Goal: Information Seeking & Learning: Understand process/instructions

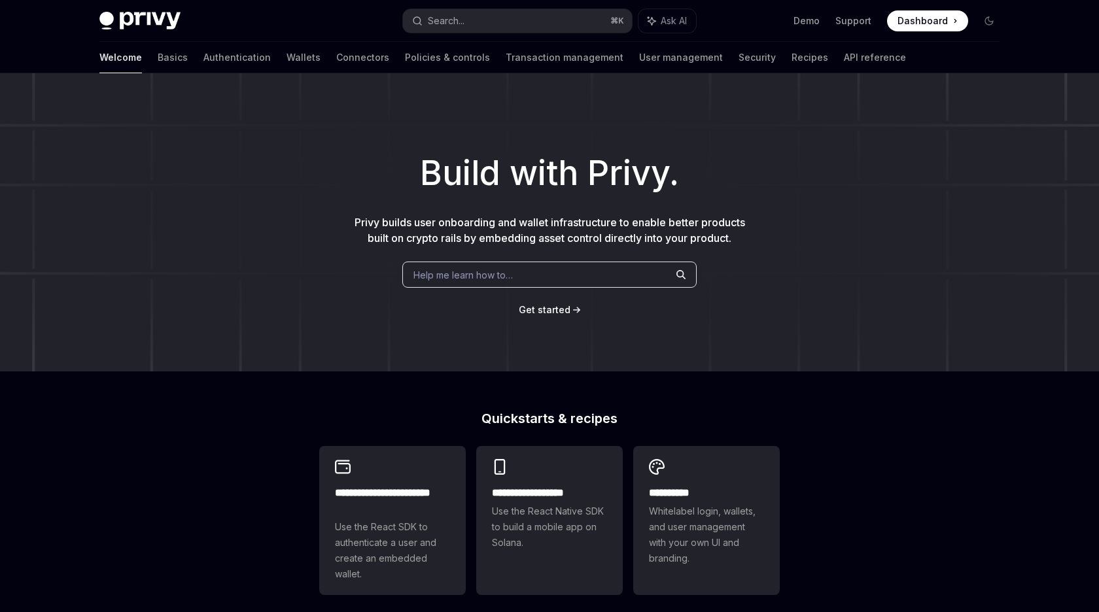
click at [480, 161] on h1 "Build with Privy." at bounding box center [549, 173] width 1057 height 51
click at [129, 58] on div "Welcome Basics Authentication Wallets Connectors Policies & controls Transactio…" at bounding box center [502, 57] width 806 height 31
click at [158, 58] on link "Basics" at bounding box center [173, 57] width 30 height 31
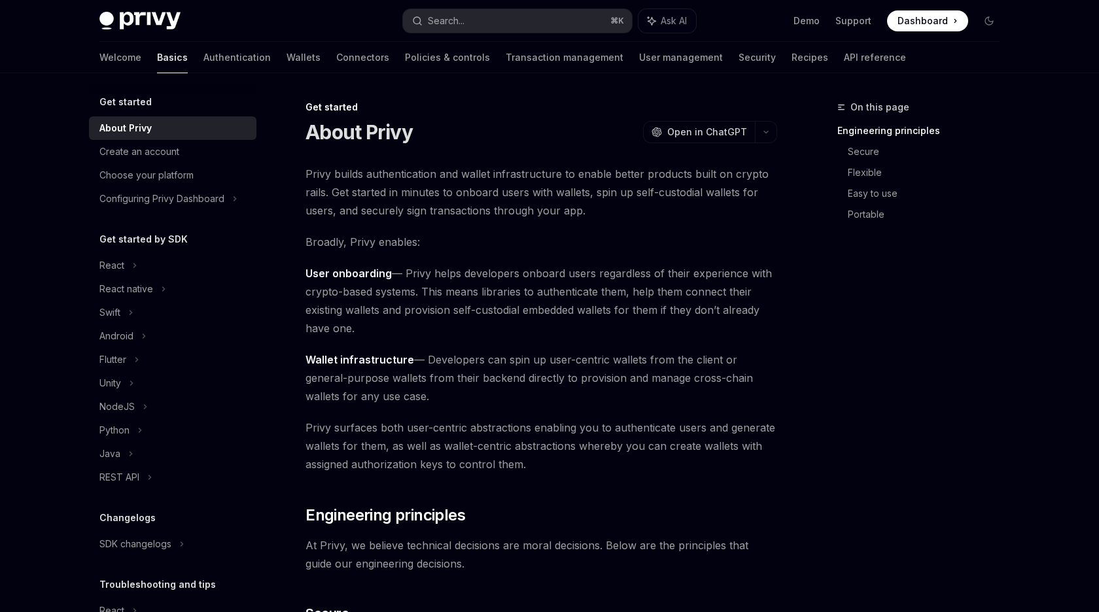
click at [409, 180] on span "Privy builds authentication and wallet infrastructure to enable better products…" at bounding box center [541, 192] width 472 height 55
click at [409, 181] on span "Privy builds authentication and wallet infrastructure to enable better products…" at bounding box center [541, 192] width 472 height 55
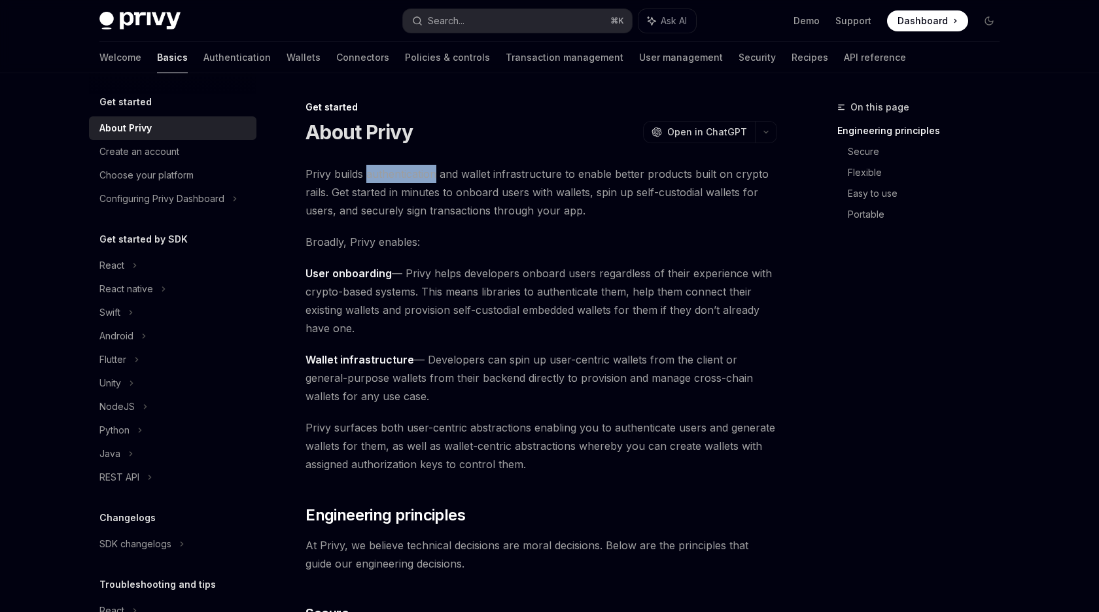
click at [409, 181] on span "Privy builds authentication and wallet infrastructure to enable better products…" at bounding box center [541, 192] width 472 height 55
click at [535, 183] on span "Privy builds authentication and wallet infrastructure to enable better products…" at bounding box center [541, 192] width 472 height 55
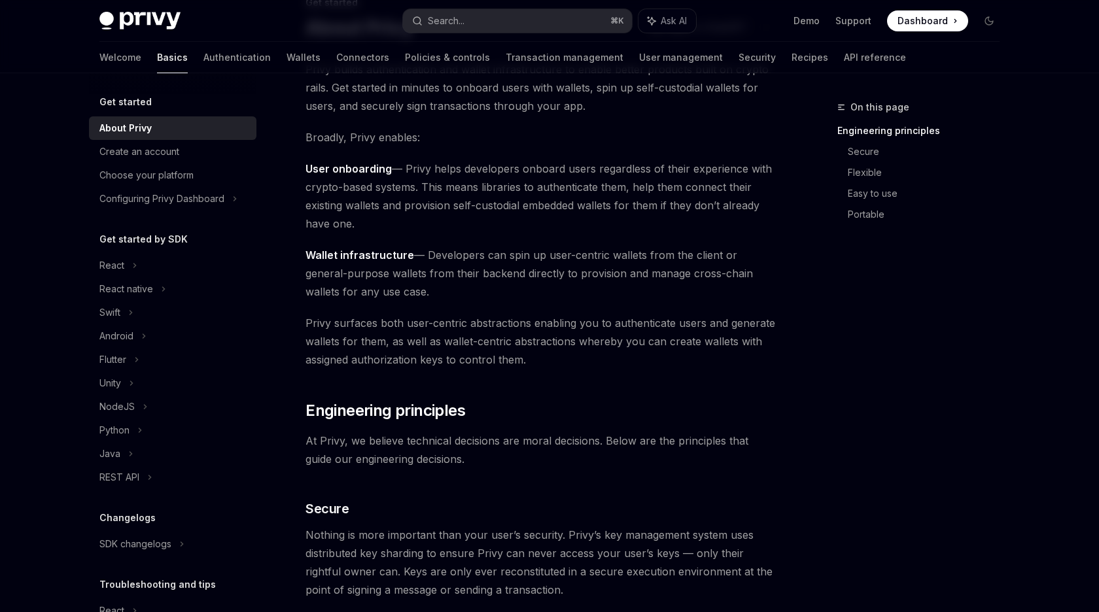
scroll to position [109, 0]
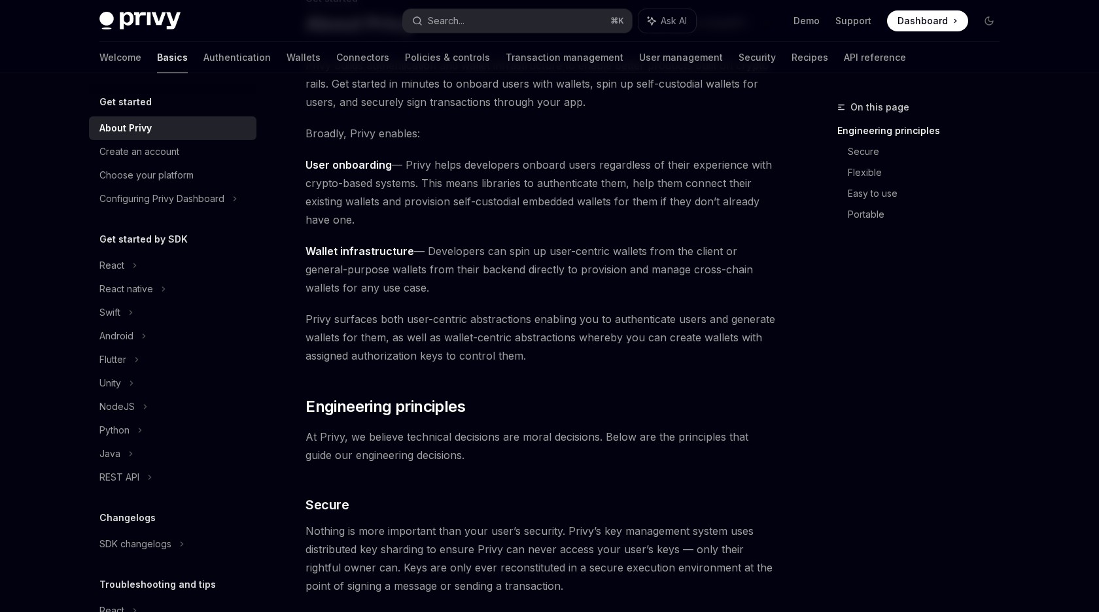
click at [462, 177] on span "User onboarding — Privy helps developers onboard users regardless of their expe…" at bounding box center [541, 192] width 472 height 73
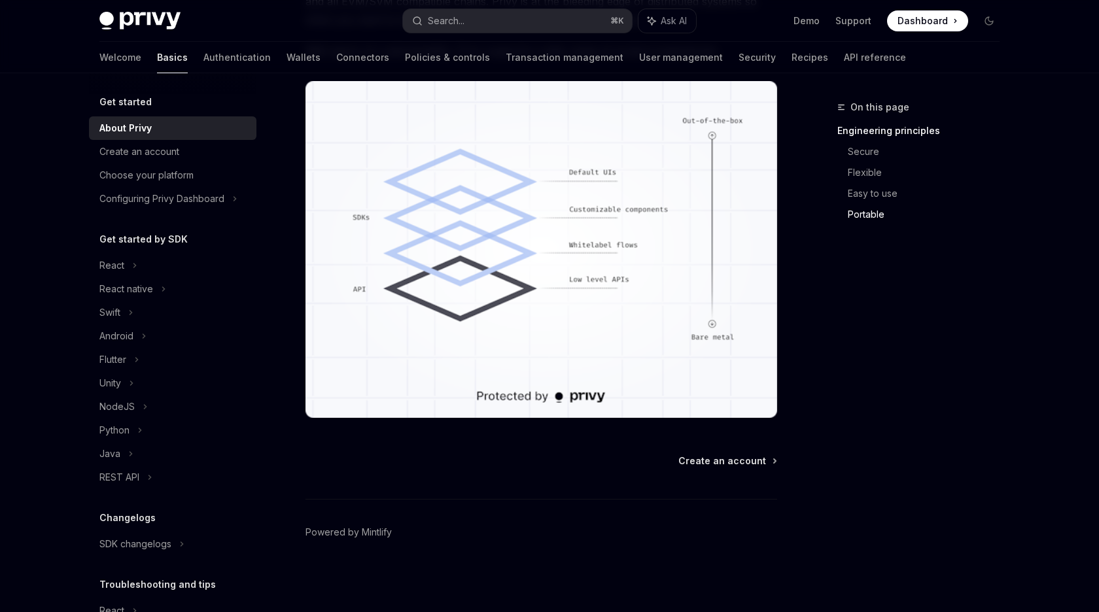
scroll to position [1262, 0]
click at [182, 154] on div "Create an account" at bounding box center [173, 152] width 149 height 16
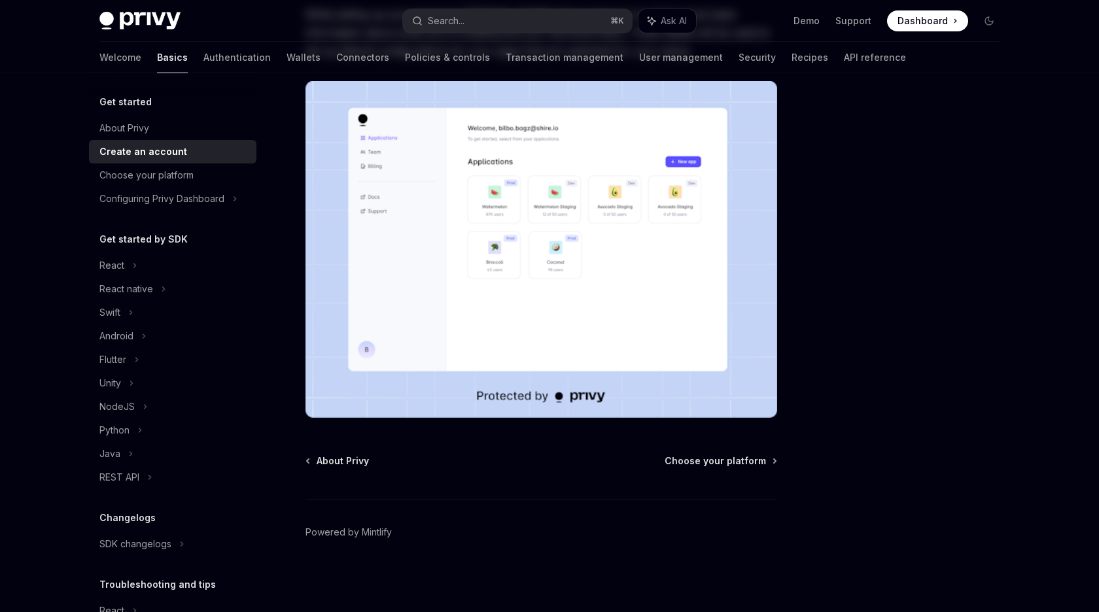
type textarea "*"
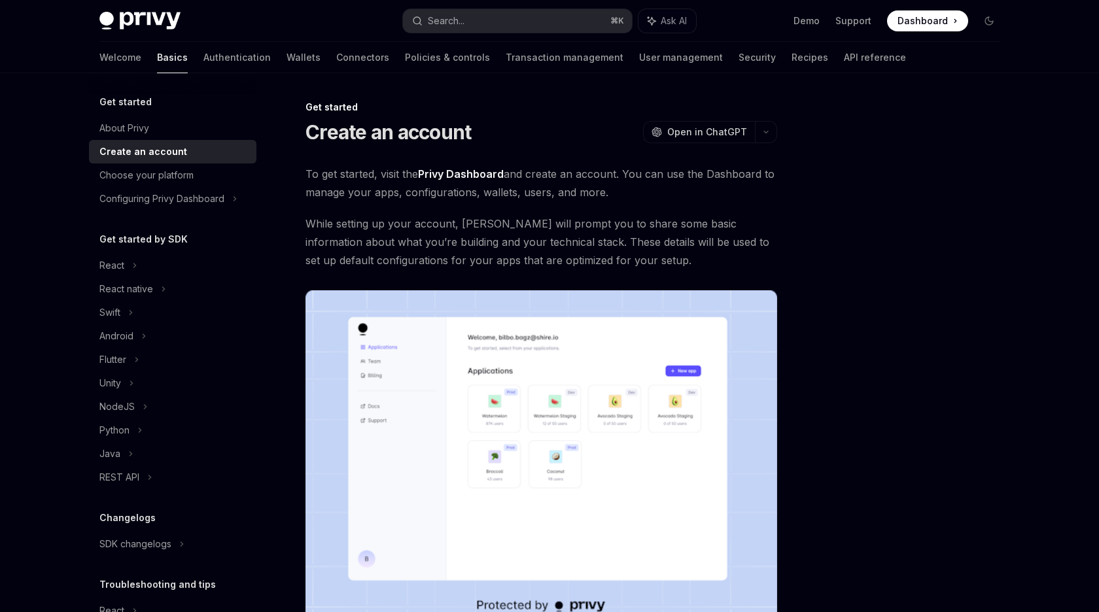
click at [342, 178] on span "To get started, visit the Privy Dashboard and create an account. You can use th…" at bounding box center [541, 183] width 472 height 37
click at [449, 169] on link "Privy Dashboard" at bounding box center [461, 174] width 86 height 14
click at [641, 177] on span "To get started, visit the Privy Dashboard and create an account. You can use th…" at bounding box center [541, 183] width 472 height 37
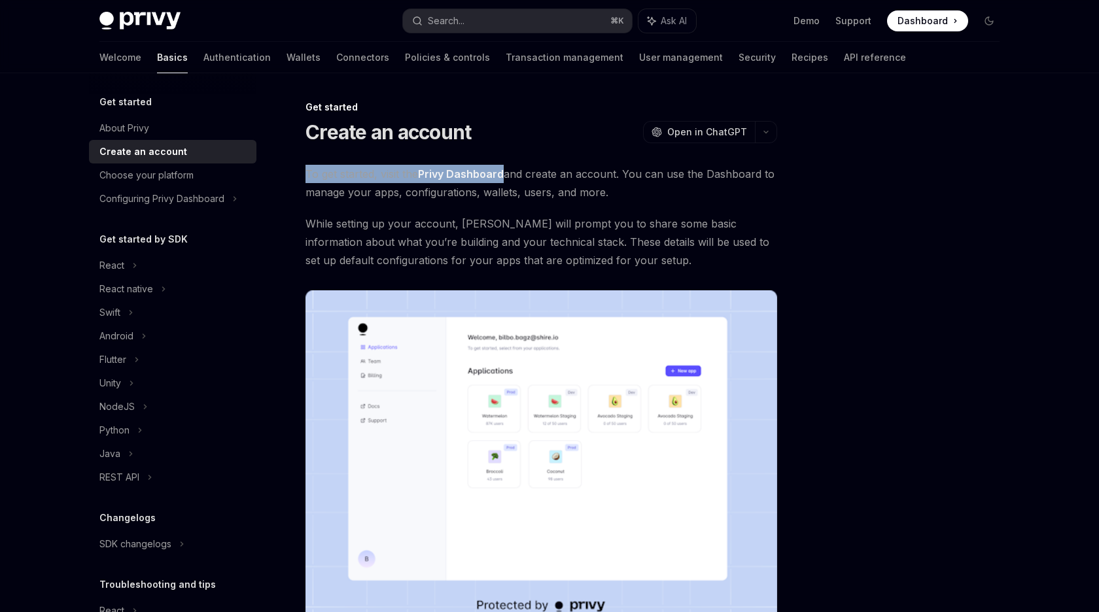
drag, startPoint x: 641, startPoint y: 177, endPoint x: 614, endPoint y: 194, distance: 31.8
click at [614, 194] on span "To get started, visit the Privy Dashboard and create an account. You can use th…" at bounding box center [541, 183] width 472 height 37
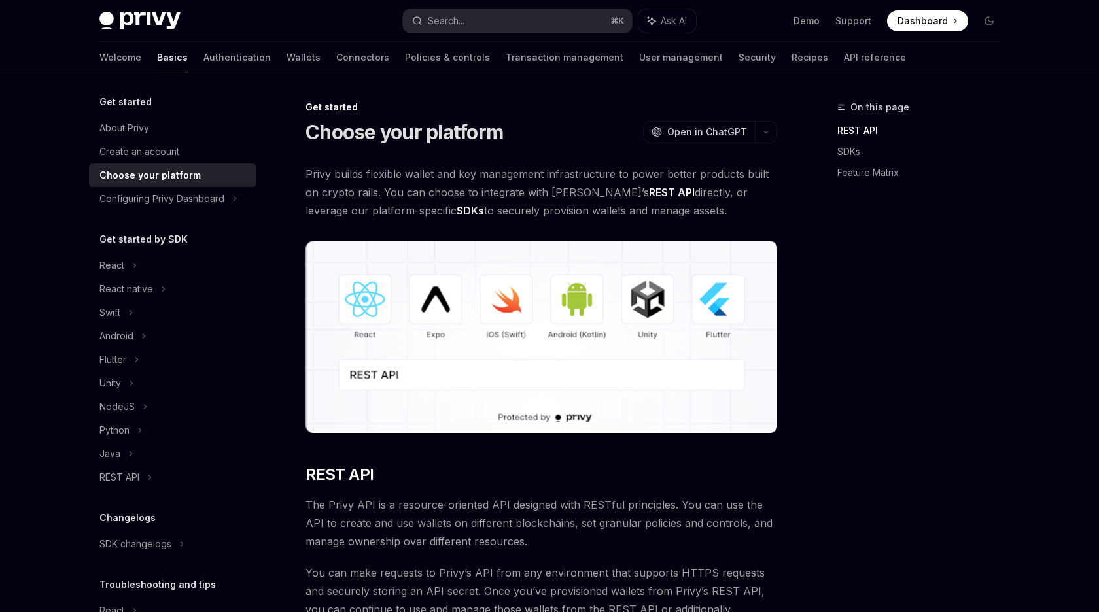
click at [838, 410] on div "On this page REST API SDKs Feature Matrix" at bounding box center [910, 355] width 199 height 513
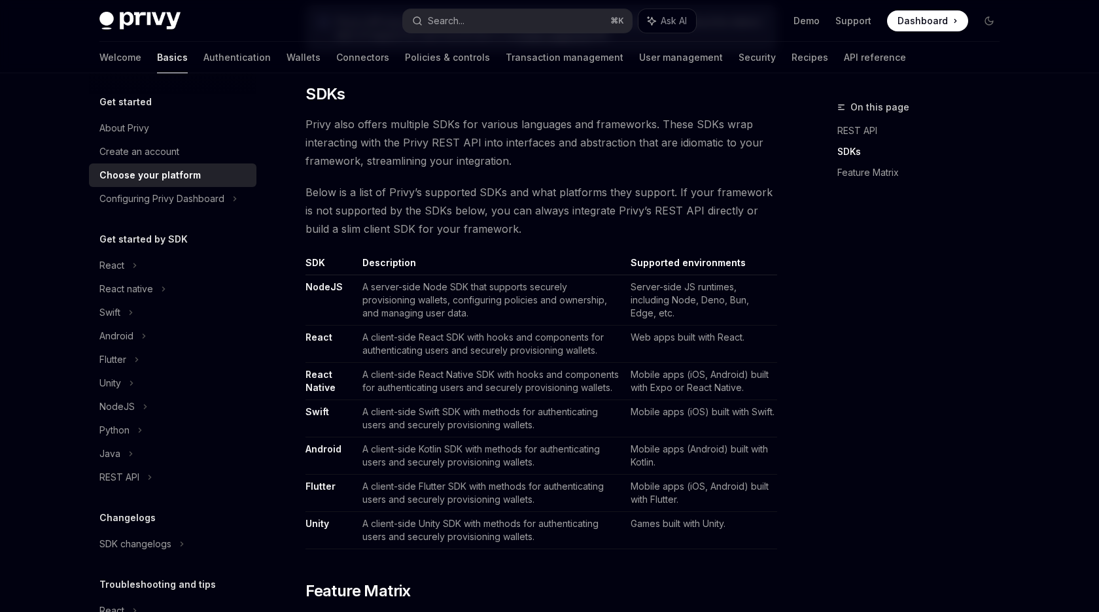
scroll to position [646, 0]
click at [837, 357] on div "On this page REST API SDKs Feature Matrix" at bounding box center [910, 355] width 199 height 513
click at [623, 341] on td "A client-side React SDK with hooks and components for authenticating users and …" at bounding box center [491, 342] width 268 height 37
drag, startPoint x: 623, startPoint y: 341, endPoint x: 469, endPoint y: 341, distance: 154.3
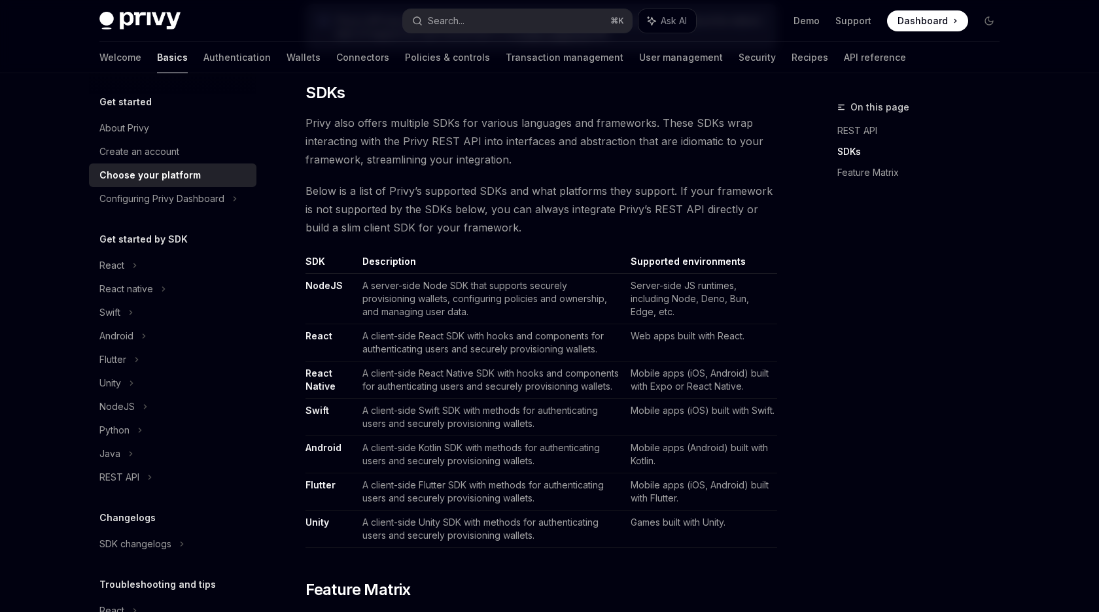
click at [469, 341] on td "A client-side React SDK with hooks and components for authenticating users and …" at bounding box center [491, 342] width 268 height 37
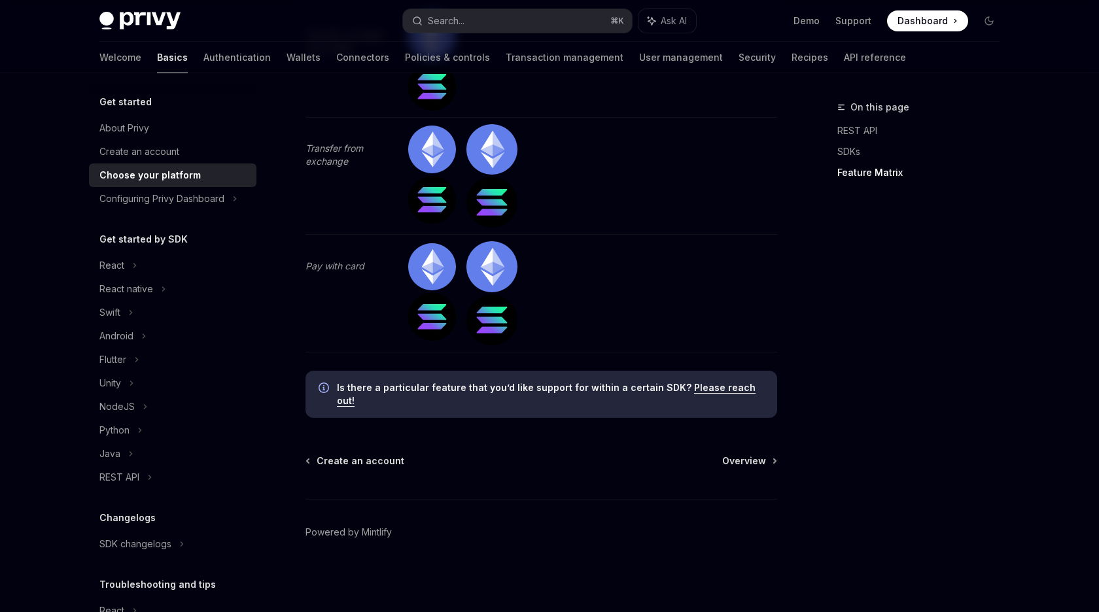
scroll to position [4286, 0]
click at [181, 197] on div "Configuring Privy Dashboard" at bounding box center [161, 199] width 125 height 16
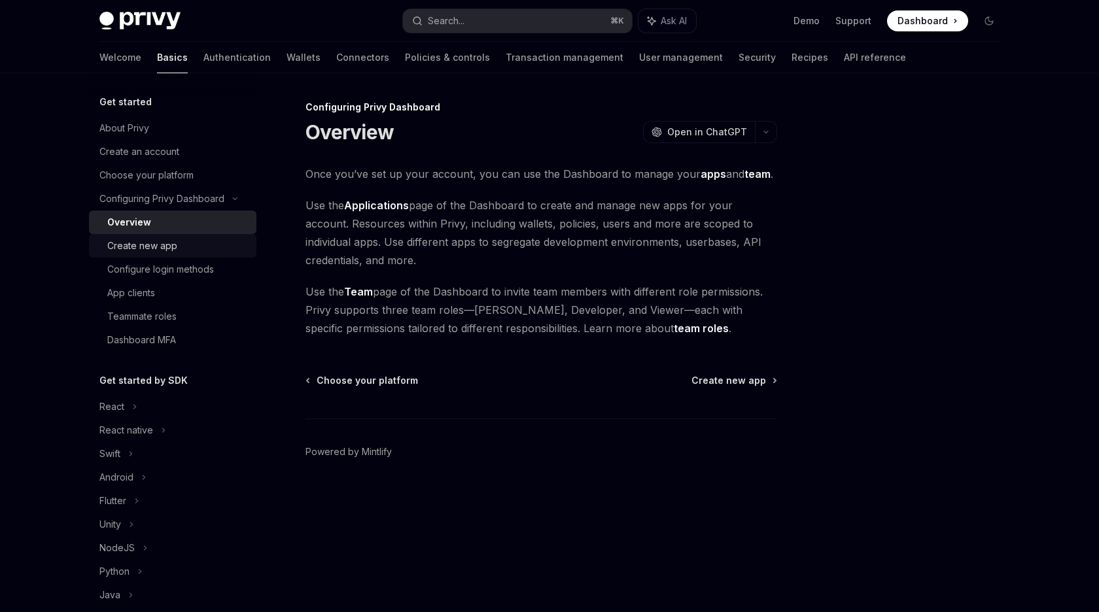
click at [166, 243] on div "Create new app" at bounding box center [142, 246] width 70 height 16
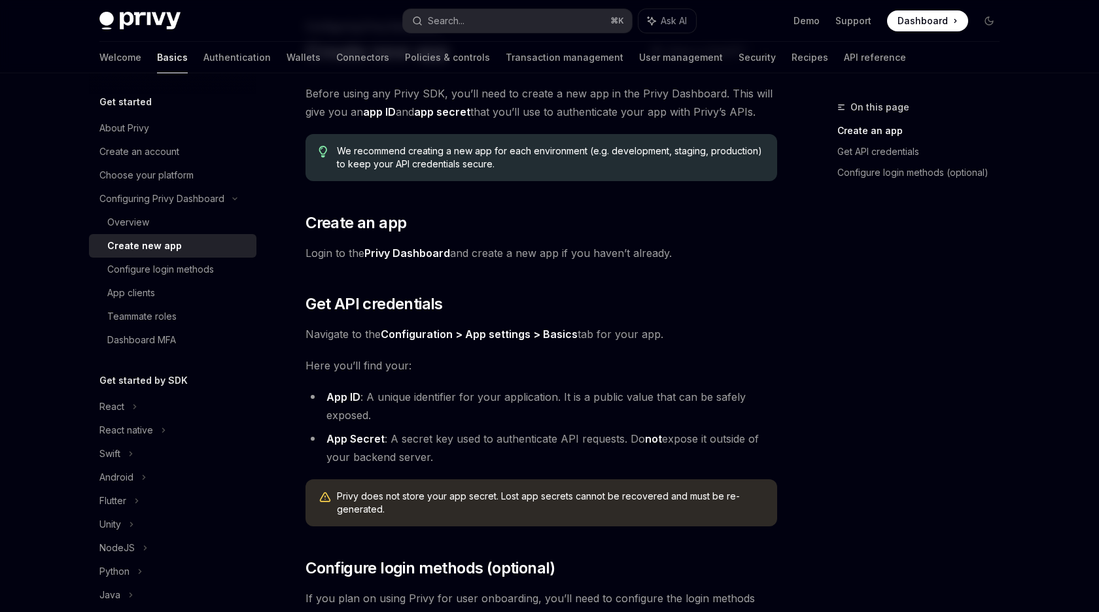
scroll to position [307, 0]
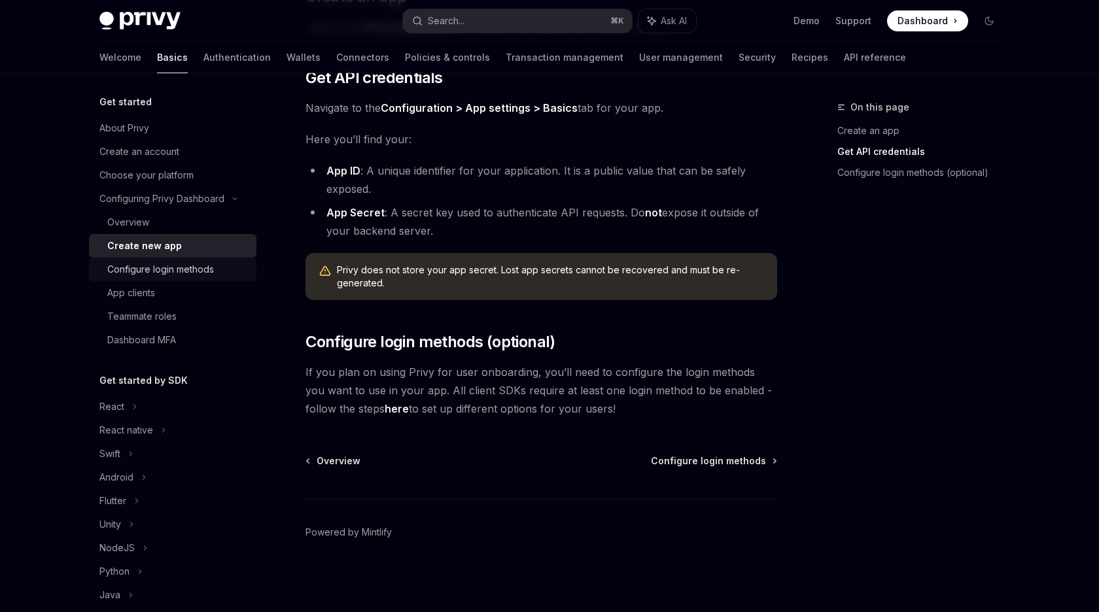
click at [196, 273] on div "Configure login methods" at bounding box center [160, 270] width 107 height 16
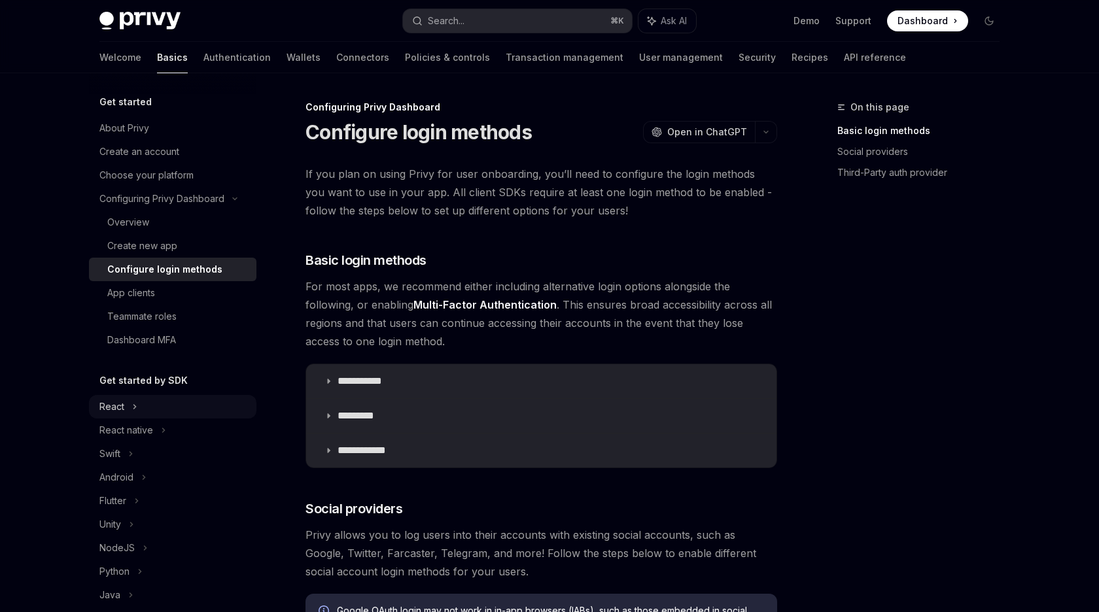
click at [124, 414] on div "React" at bounding box center [111, 407] width 25 height 16
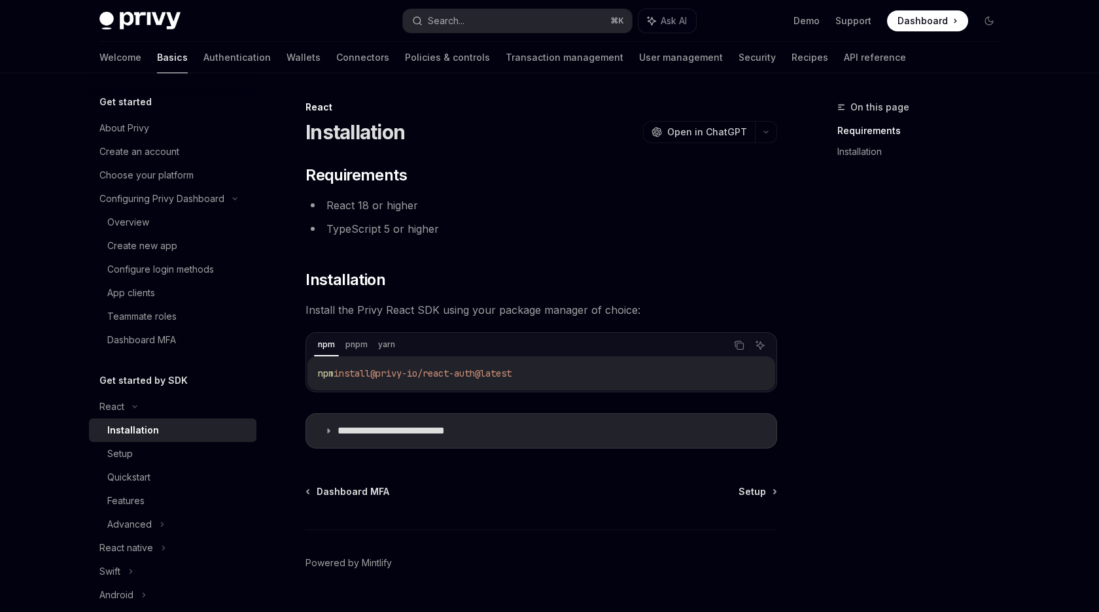
click at [142, 431] on div "Installation" at bounding box center [133, 430] width 52 height 16
click at [402, 374] on span "@privy-io/react-auth@latest" at bounding box center [440, 374] width 141 height 12
copy span "npm install @privy-io/react-auth@latest"
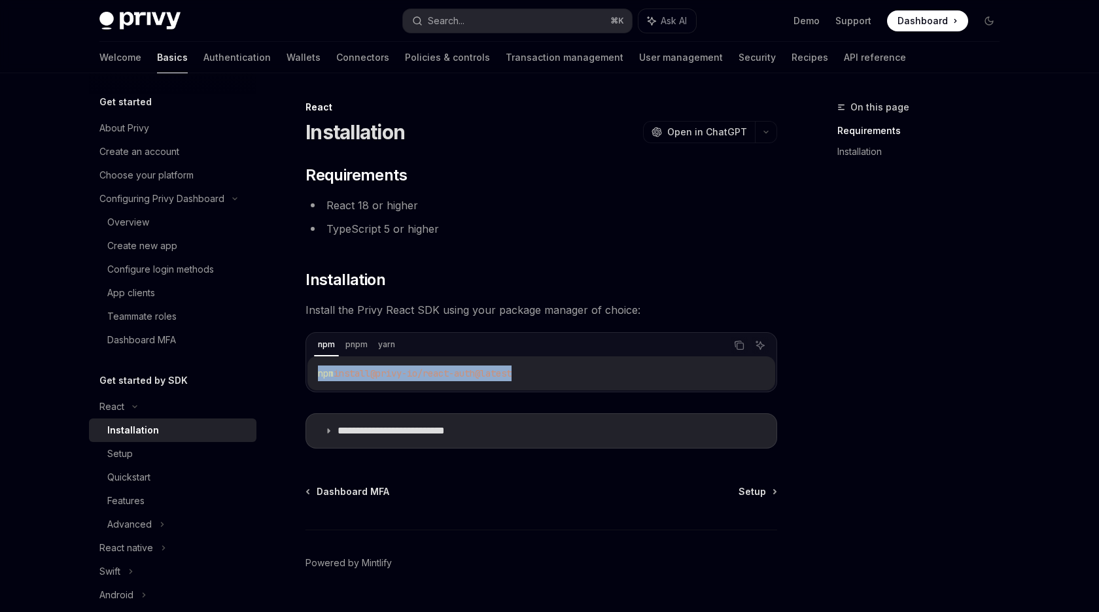
scroll to position [31, 0]
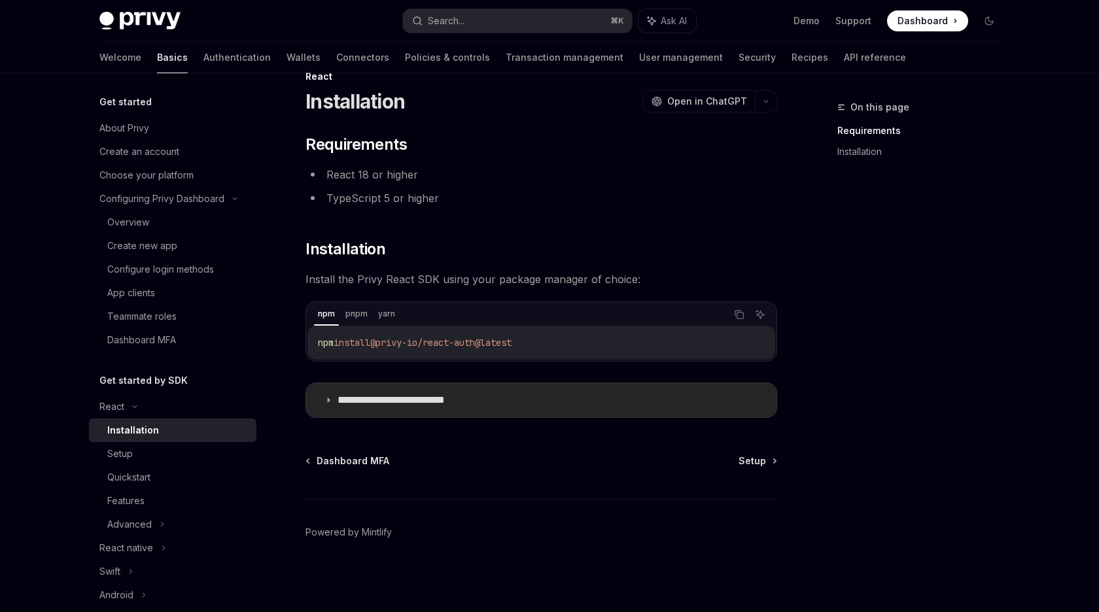
click at [330, 404] on icon at bounding box center [328, 400] width 8 height 8
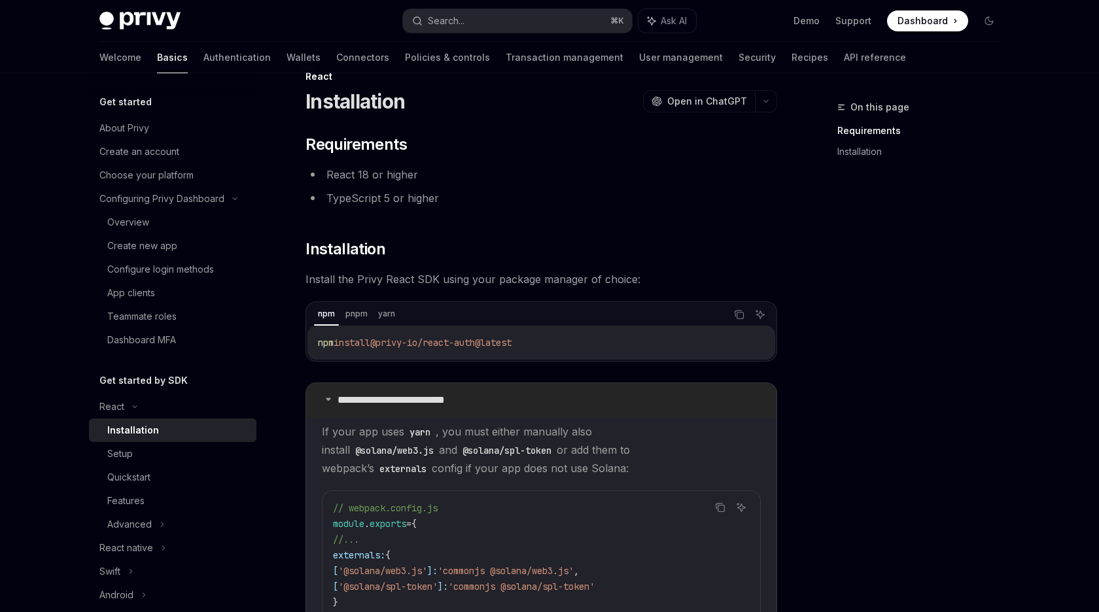
click at [330, 404] on summary "**********" at bounding box center [541, 400] width 470 height 34
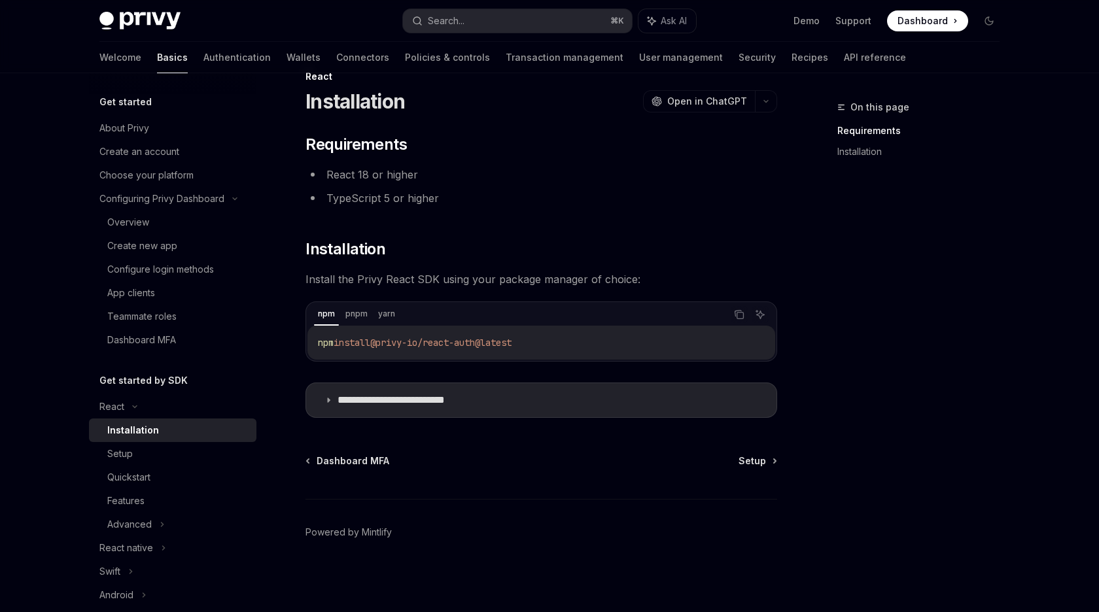
click at [338, 436] on div "**********" at bounding box center [419, 340] width 722 height 543
click at [759, 467] on span "Setup" at bounding box center [751, 461] width 27 height 13
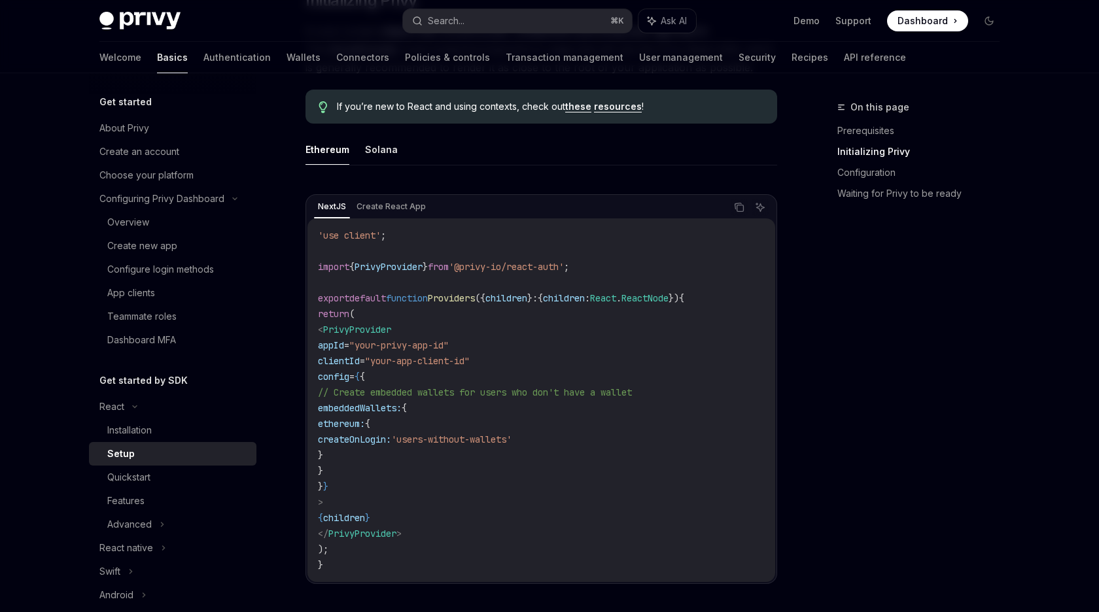
scroll to position [348, 0]
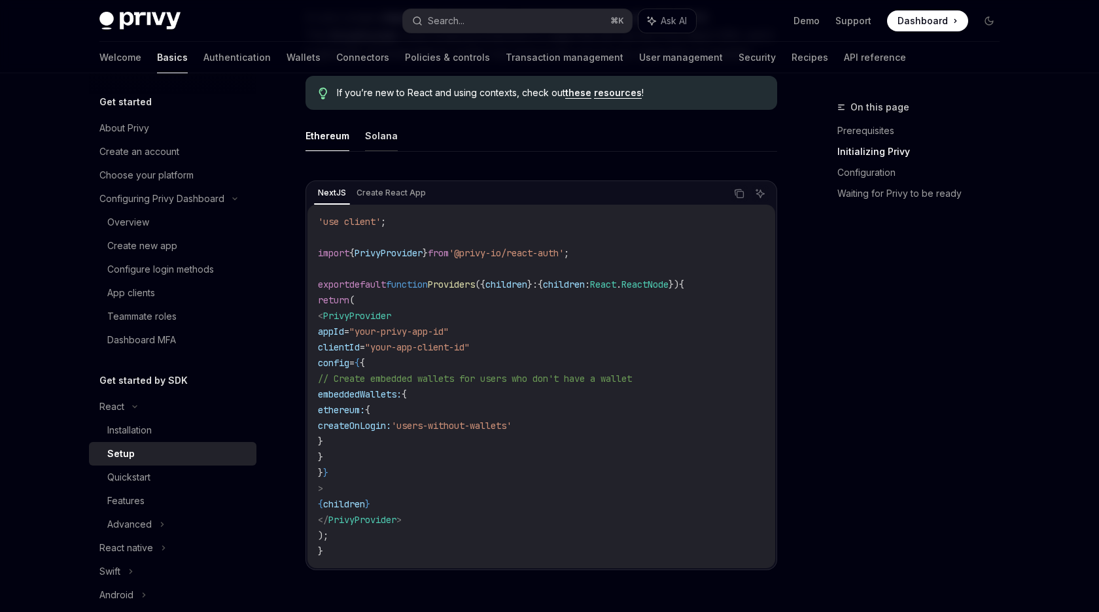
click at [385, 130] on button "Solana" at bounding box center [381, 135] width 33 height 31
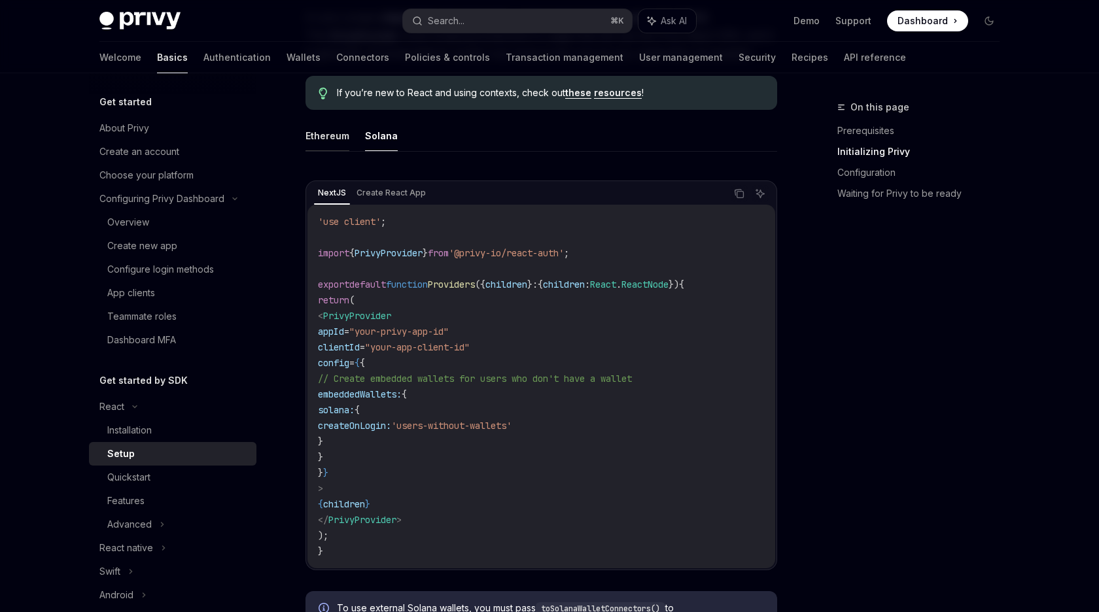
click at [332, 139] on button "Ethereum" at bounding box center [327, 135] width 44 height 31
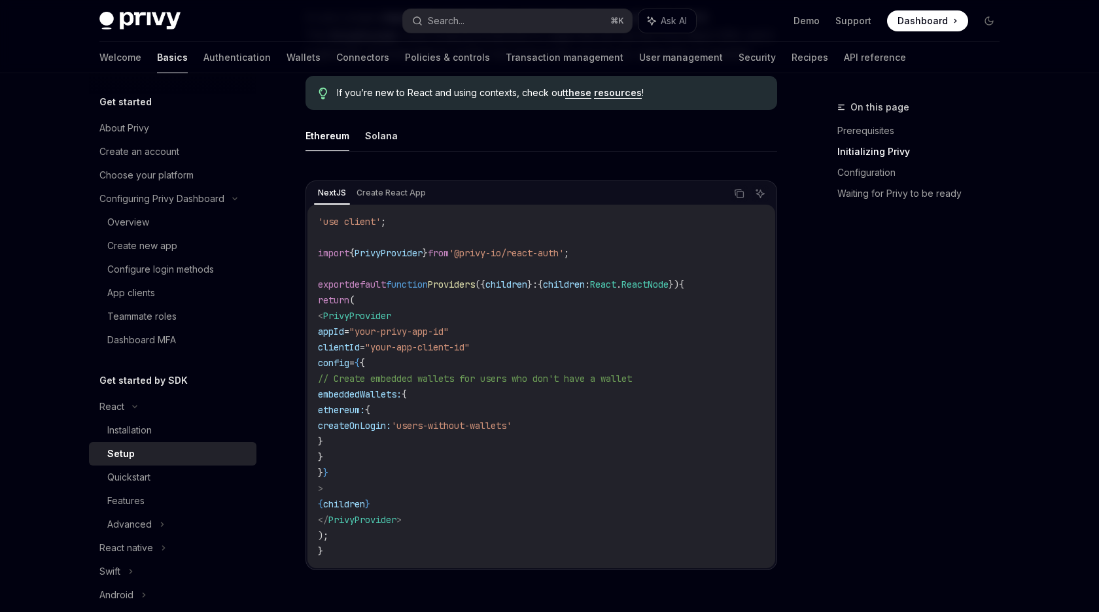
click at [351, 218] on span "'use client'" at bounding box center [349, 222] width 63 height 12
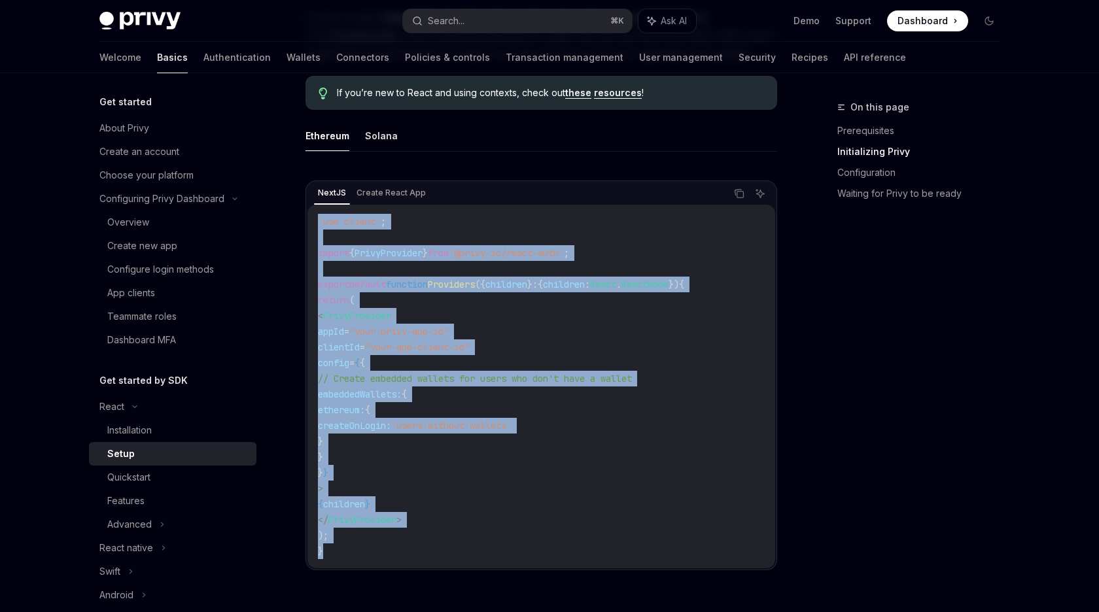
drag, startPoint x: 351, startPoint y: 218, endPoint x: 346, endPoint y: 554, distance: 335.5
click at [346, 554] on code "'use client' ; import { PrivyProvider } from '@privy-io/react-auth' ; export de…" at bounding box center [541, 386] width 447 height 345
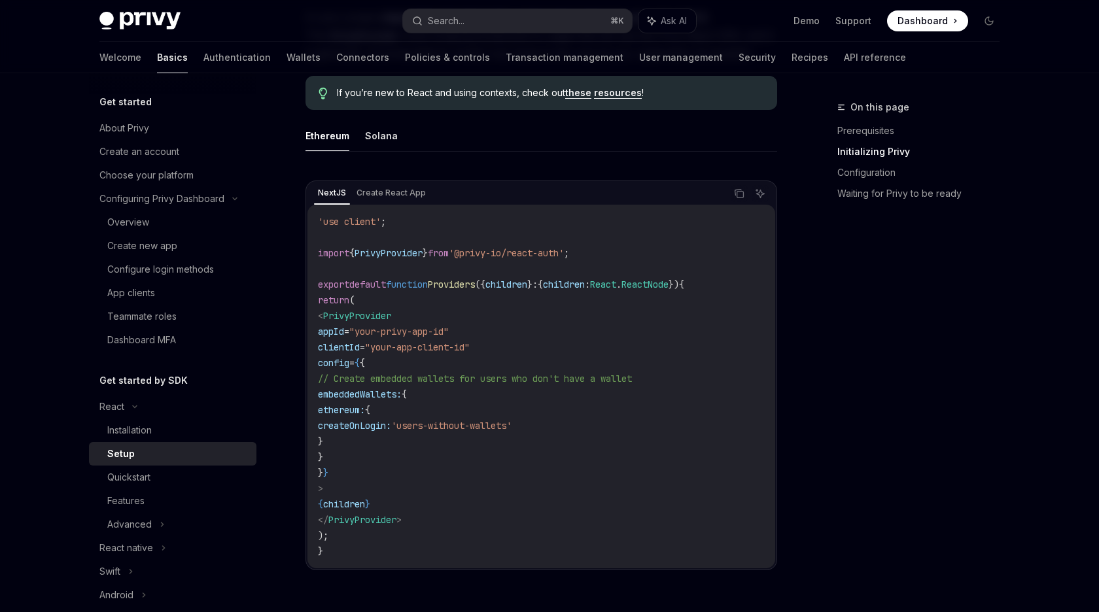
click at [422, 254] on span "PrivyProvider" at bounding box center [388, 253] width 68 height 12
copy code "import { PrivyProvider } from '@privy-io/react-auth' ;"
click at [373, 317] on span "PrivyProvider" at bounding box center [357, 316] width 68 height 12
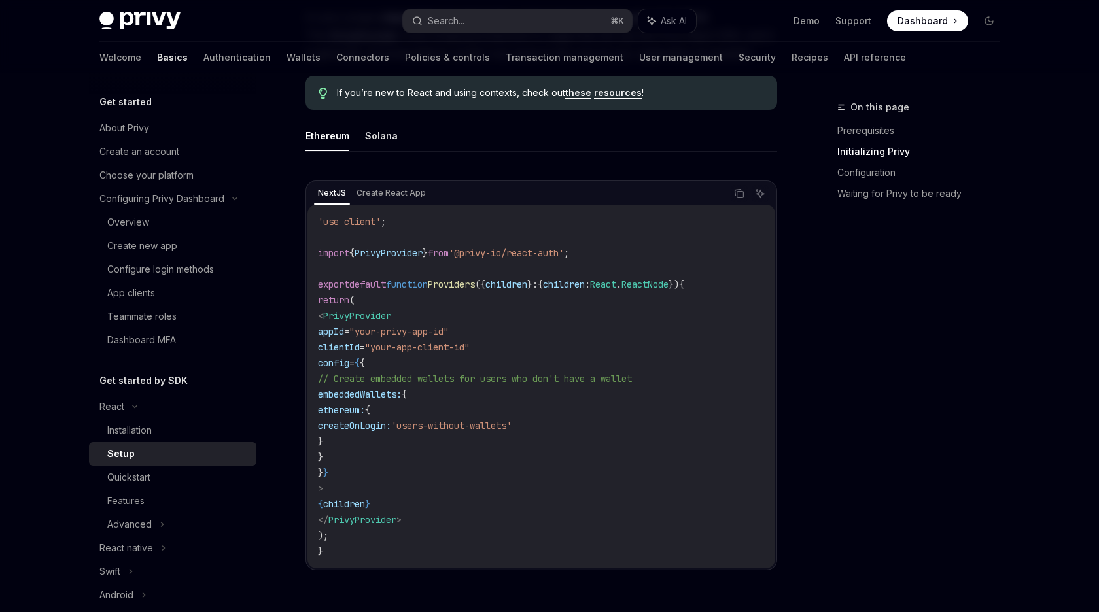
click at [373, 317] on span "PrivyProvider" at bounding box center [357, 316] width 68 height 12
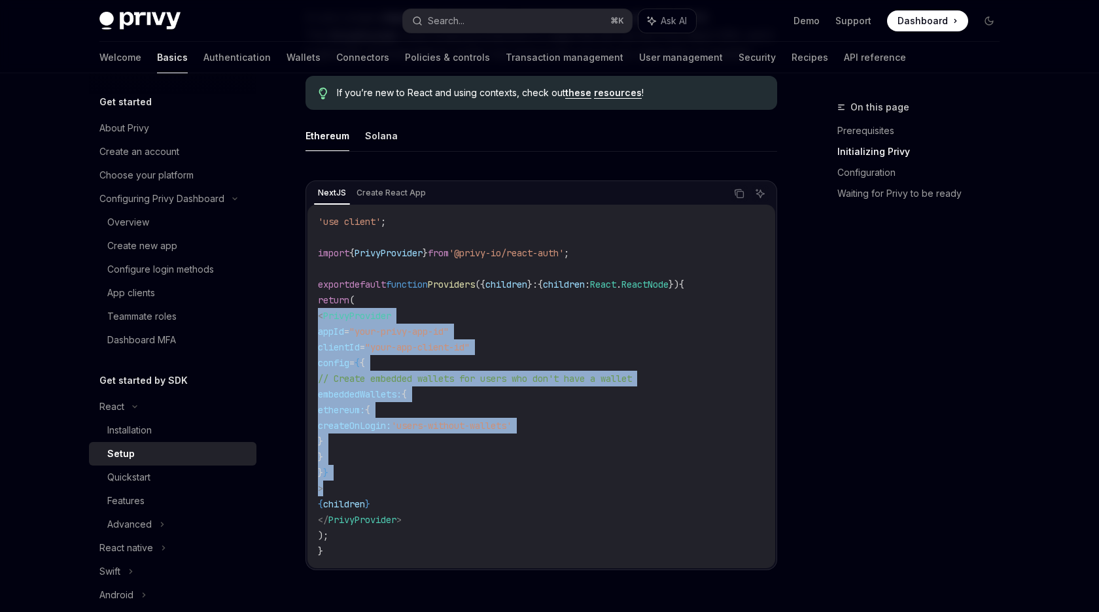
drag, startPoint x: 373, startPoint y: 317, endPoint x: 379, endPoint y: 489, distance: 172.1
click at [379, 489] on code "'use client' ; import { PrivyProvider } from '@privy-io/react-auth' ; export de…" at bounding box center [541, 386] width 447 height 345
copy code "< PrivyProvider appId = "your-privy-app-id" clientId = "your-app-client-id" con…"
click at [365, 514] on span "PrivyProvider" at bounding box center [362, 520] width 68 height 12
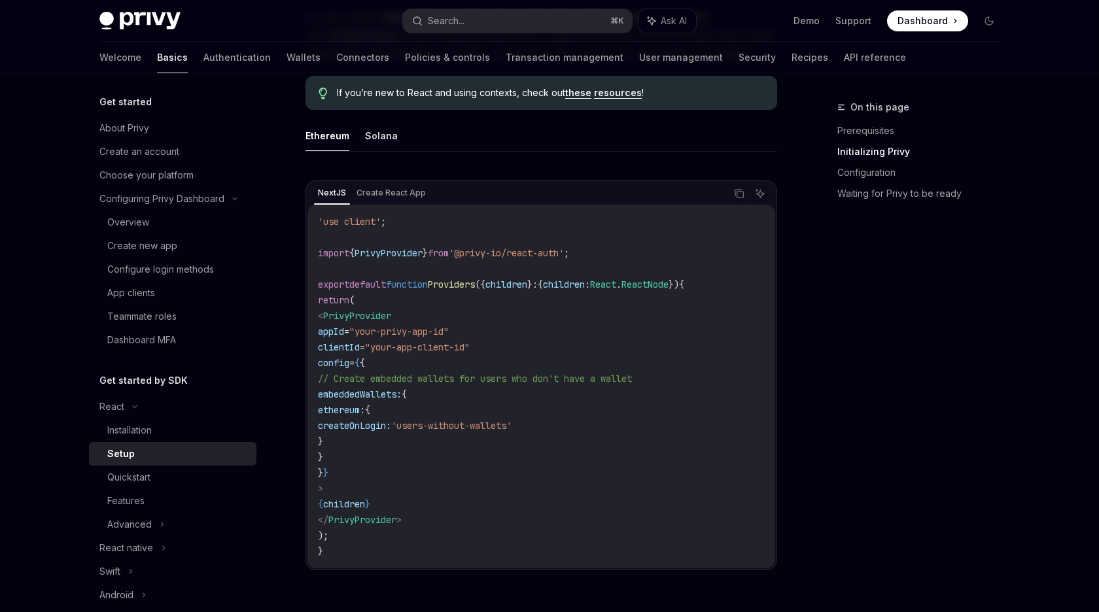
click at [365, 514] on span "PrivyProvider" at bounding box center [362, 520] width 68 height 12
copy code "</ PrivyProvider >"
click at [152, 428] on div "Installation" at bounding box center [129, 430] width 44 height 16
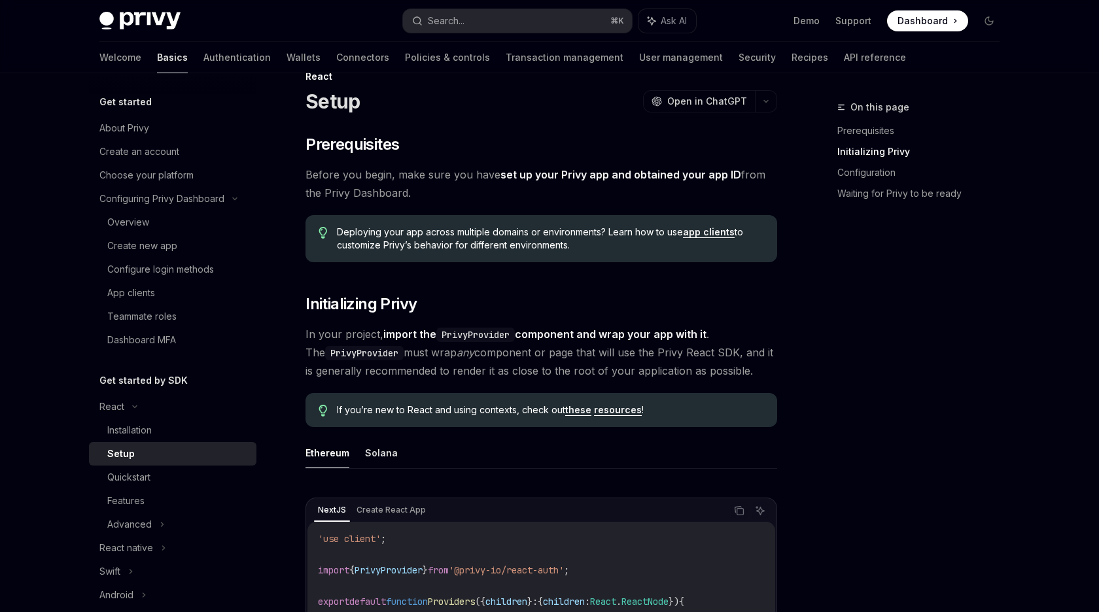
type textarea "*"
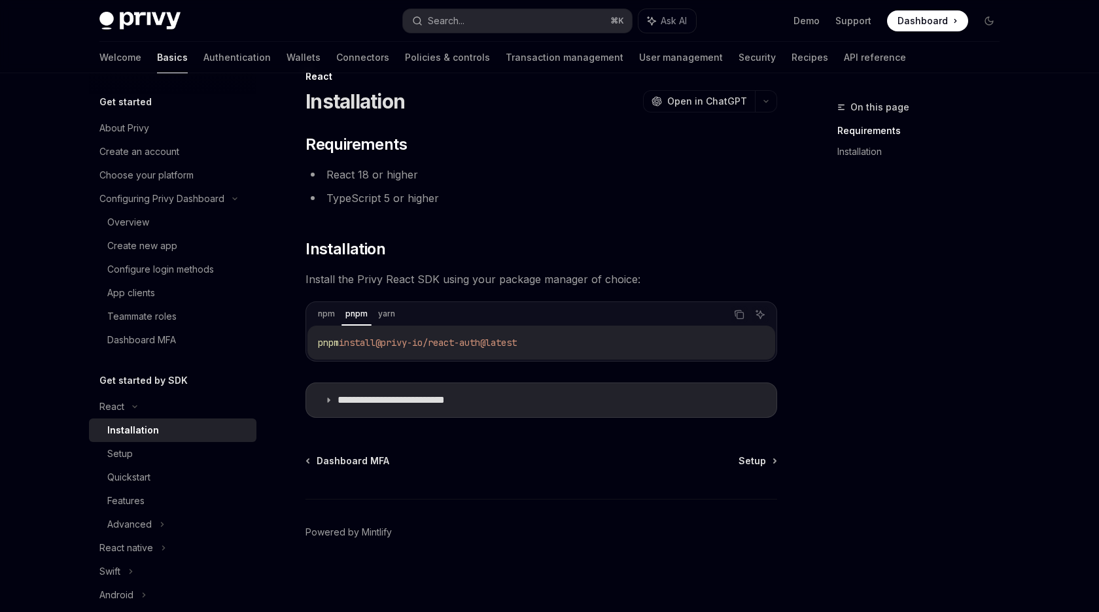
click at [374, 338] on span "install" at bounding box center [357, 343] width 37 height 12
copy span "pnpm install @privy-io/react-auth@latest"
